Goal: Information Seeking & Learning: Learn about a topic

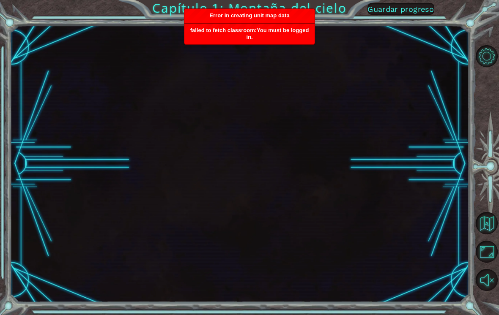
scroll to position [13, 0]
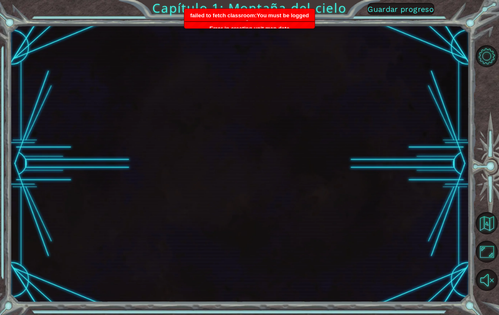
scroll to position [13, 0]
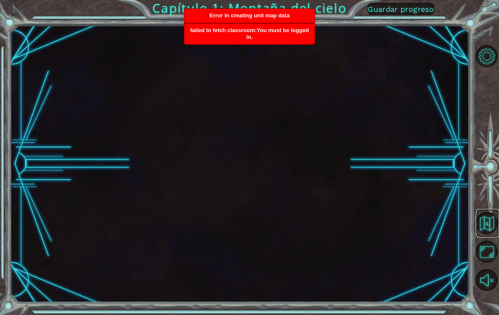
click at [482, 228] on button "Volver al mapa" at bounding box center [486, 223] width 22 height 22
